Goal: Task Accomplishment & Management: Use online tool/utility

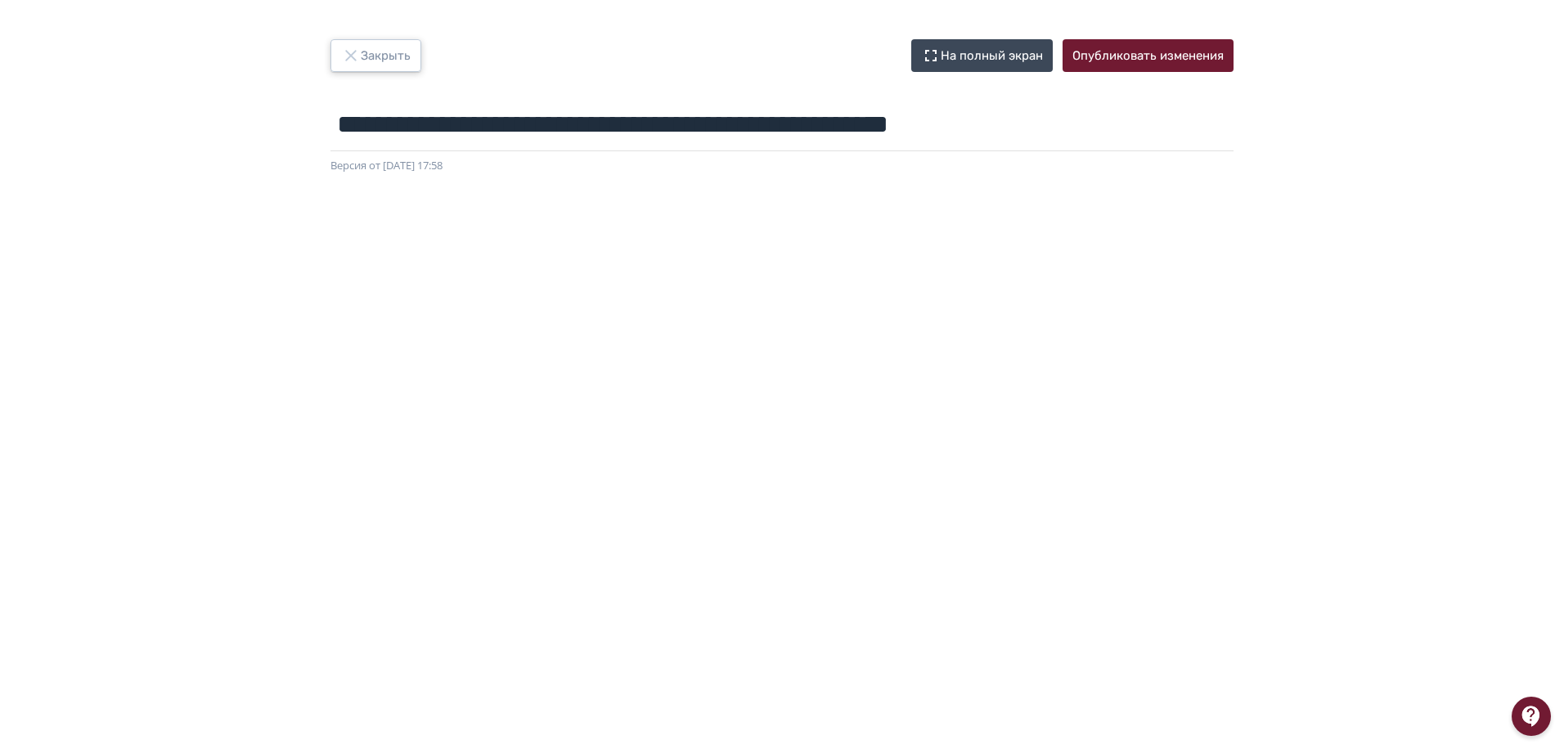
click at [378, 65] on button "Закрыть" at bounding box center [375, 55] width 91 height 33
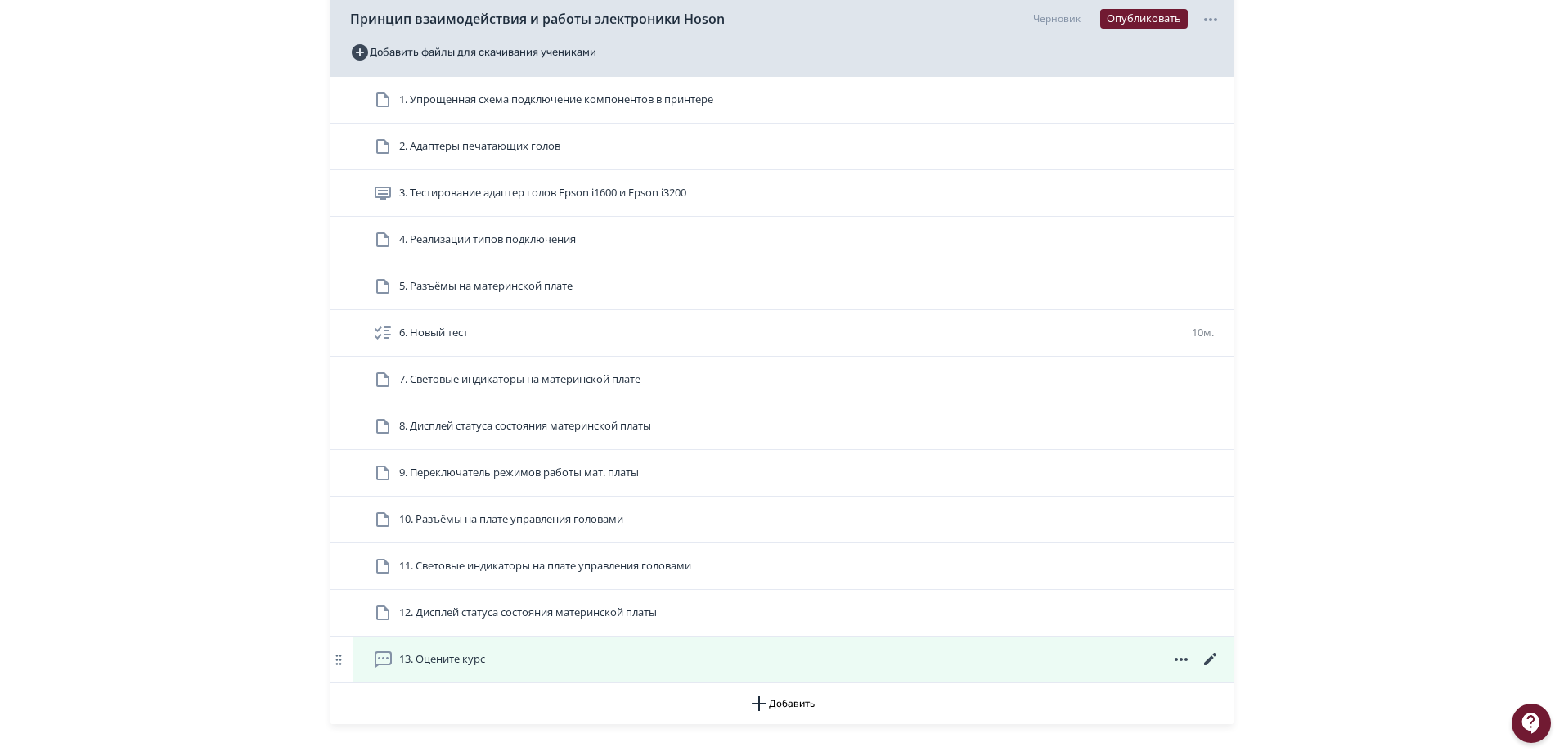
scroll to position [400, 0]
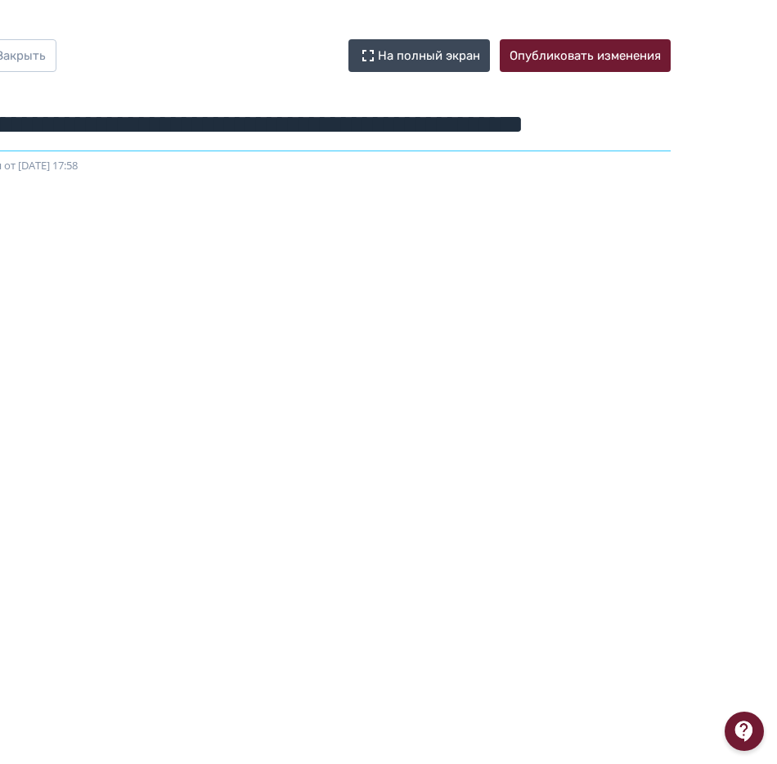
scroll to position [0, 205]
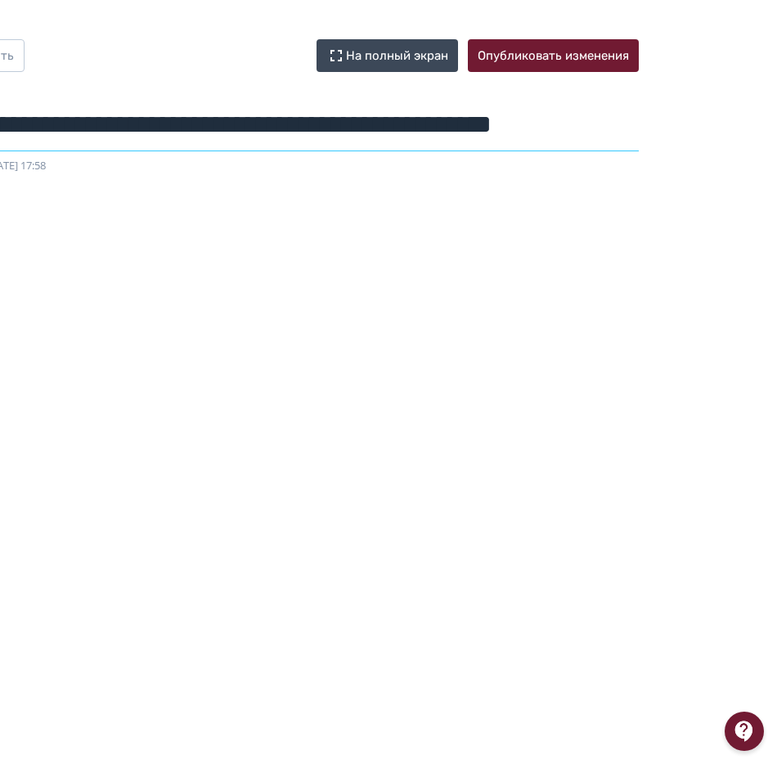
drag, startPoint x: 148, startPoint y: 128, endPoint x: 784, endPoint y: 124, distance: 635.6
click at [573, 124] on html "**********" at bounding box center [183, 382] width 777 height 764
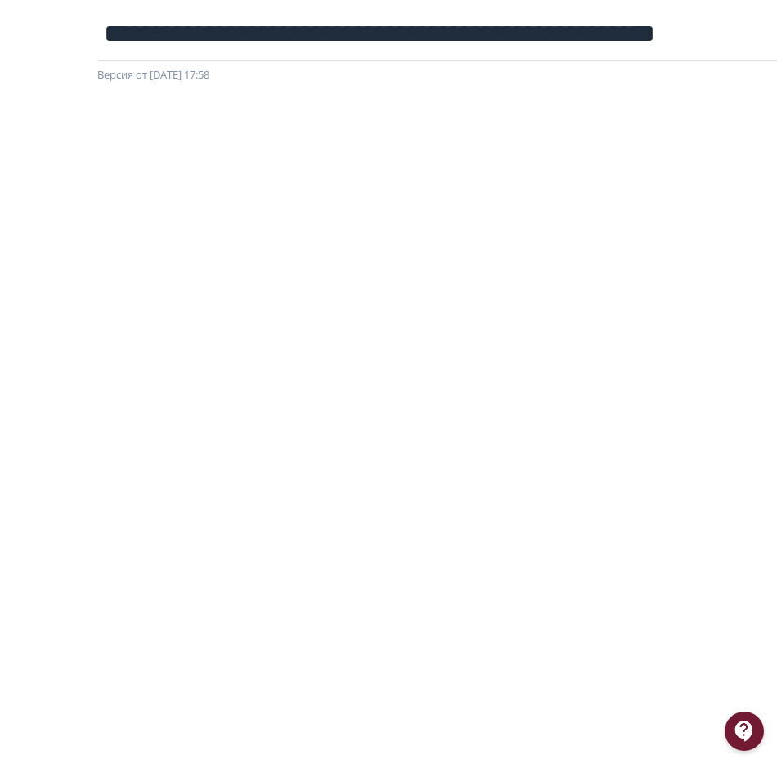
scroll to position [0, 41]
